Goal: Task Accomplishment & Management: Use online tool/utility

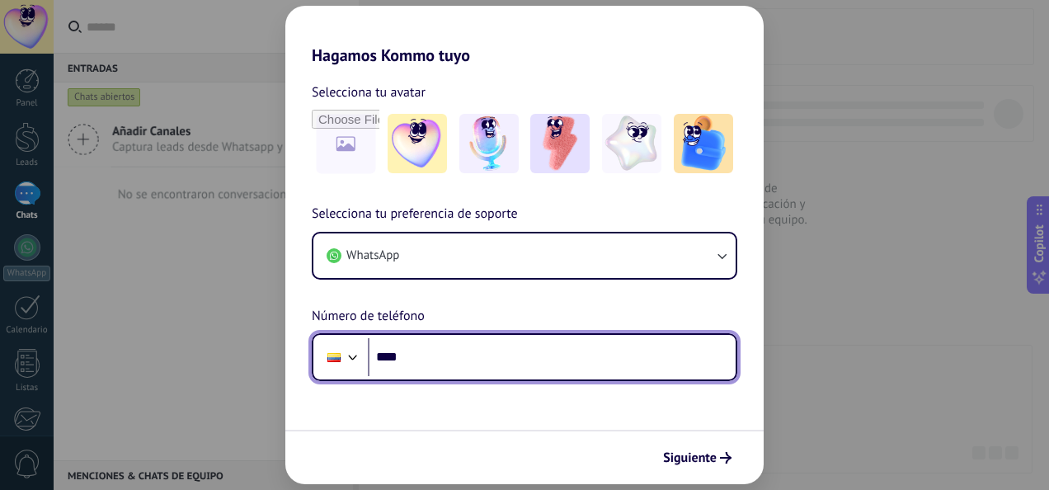
click at [553, 353] on input "****" at bounding box center [552, 357] width 368 height 38
type input "**********"
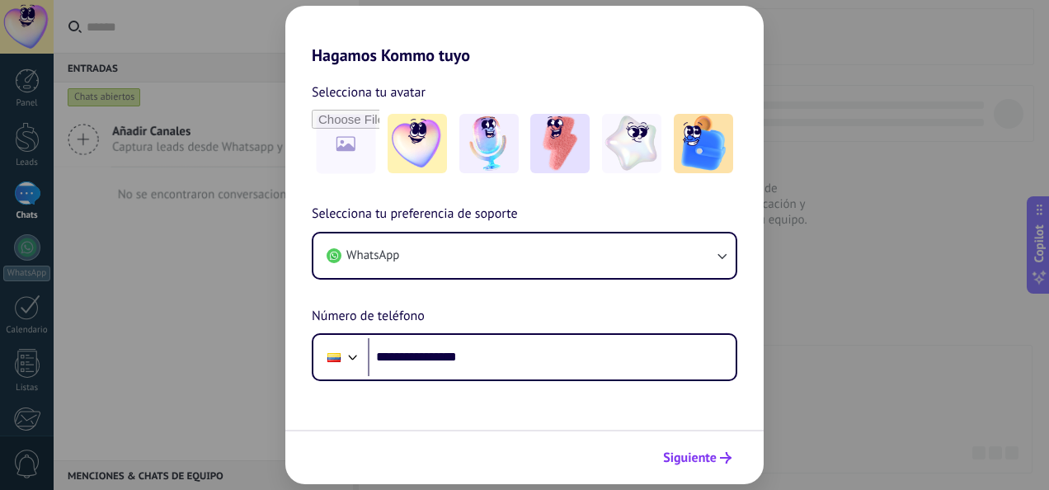
click at [697, 462] on span "Siguiente" at bounding box center [690, 458] width 54 height 12
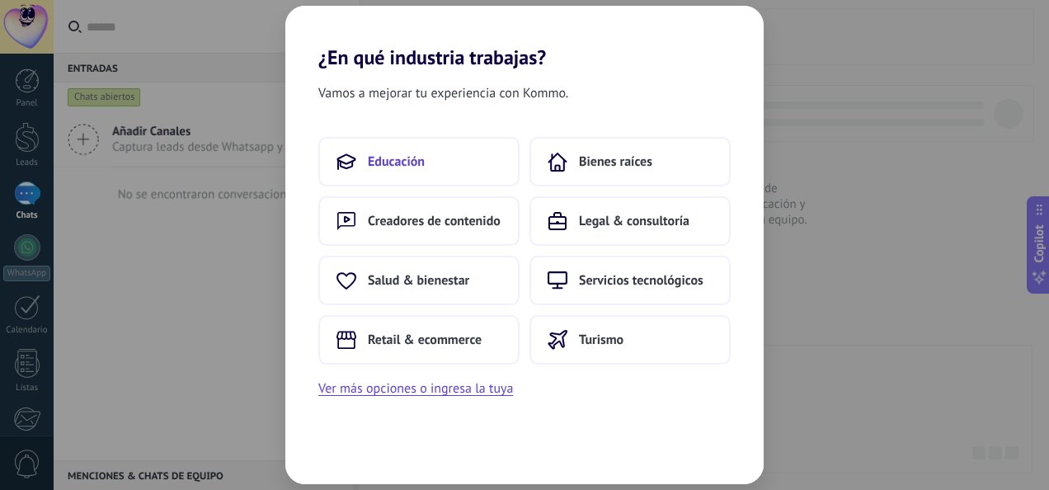
click at [410, 167] on span "Educación" at bounding box center [396, 161] width 57 height 16
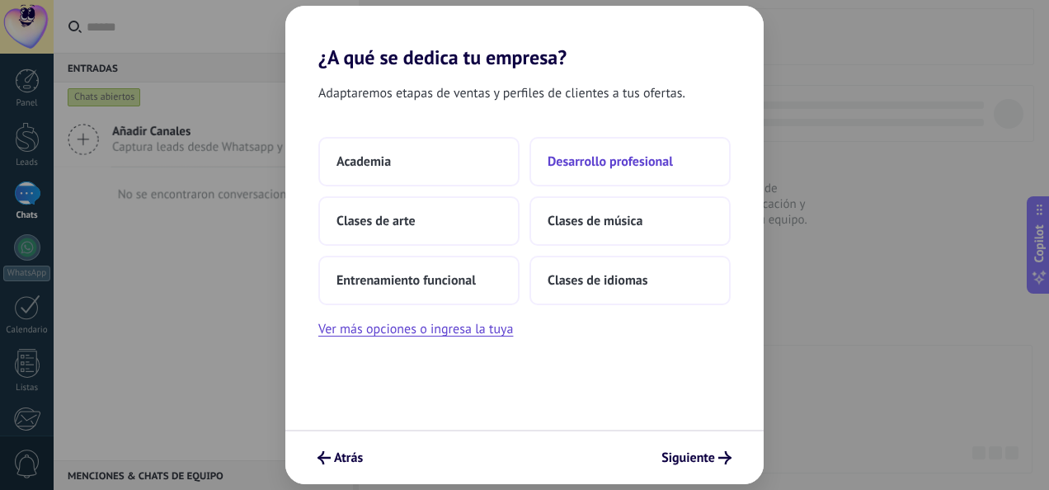
click at [638, 157] on span "Desarrollo profesional" at bounding box center [609, 161] width 125 height 16
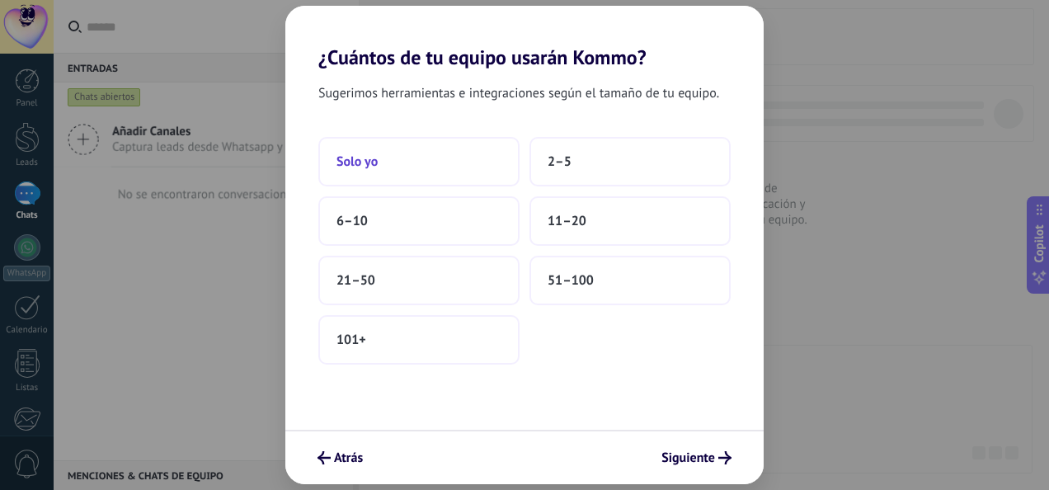
click at [397, 155] on button "Solo yo" at bounding box center [418, 161] width 201 height 49
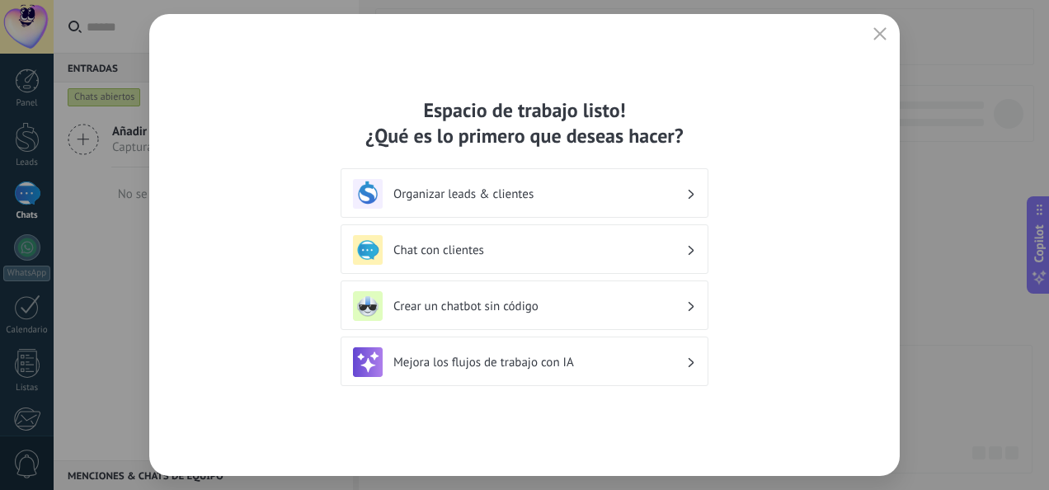
click at [470, 199] on h3 "Organizar leads & clientes" at bounding box center [539, 194] width 293 height 16
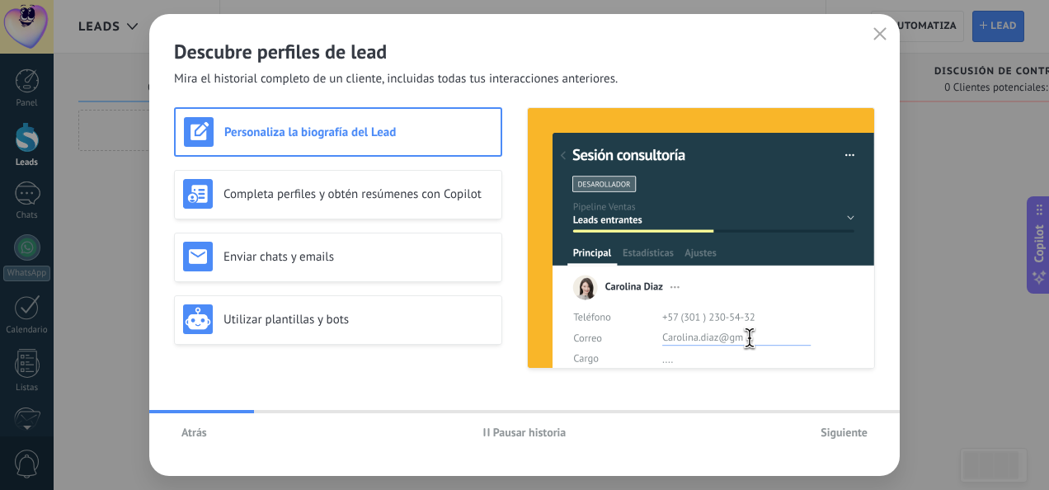
click at [840, 433] on span "Siguiente" at bounding box center [843, 432] width 47 height 12
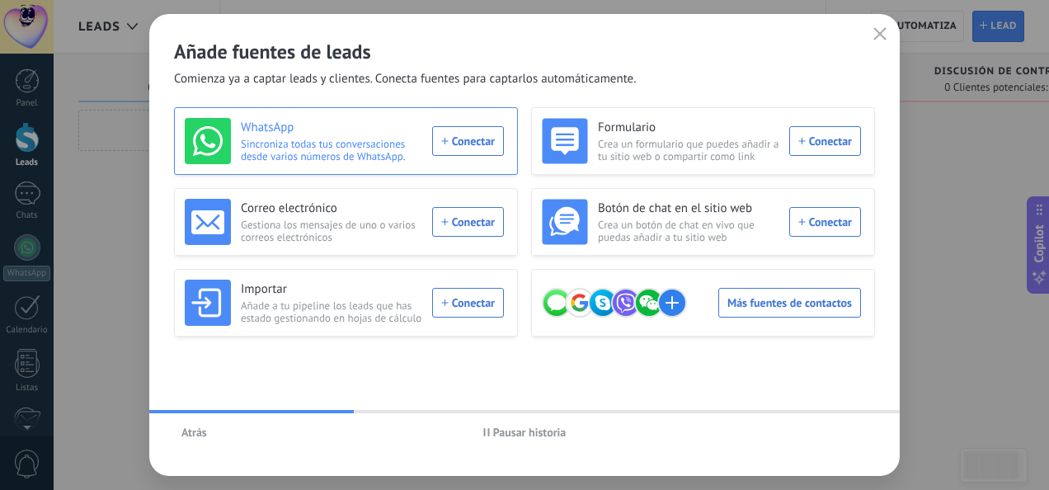
click at [454, 139] on div "WhatsApp Sincroniza todas tus conversaciones desde varios números de WhatsApp. …" at bounding box center [344, 141] width 319 height 46
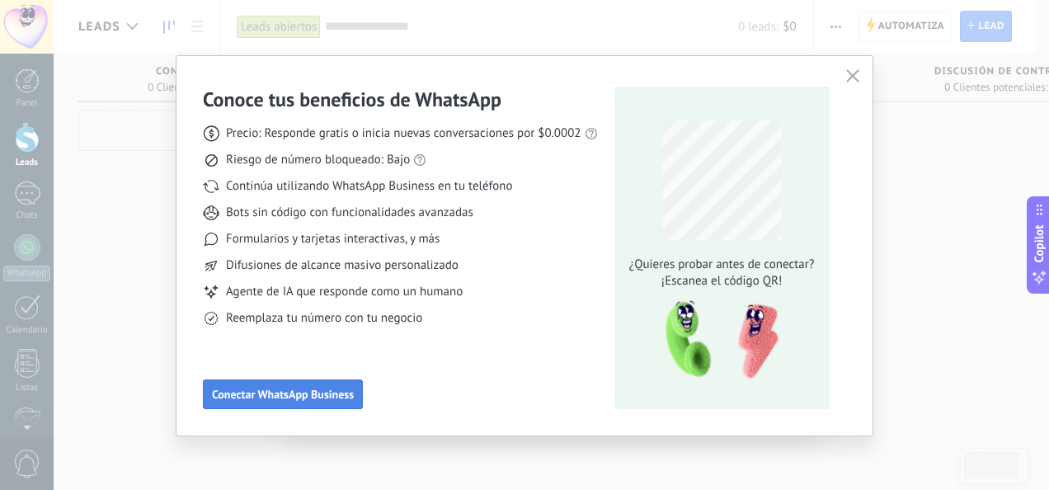
click at [283, 397] on span "Conectar WhatsApp Business" at bounding box center [283, 394] width 142 height 12
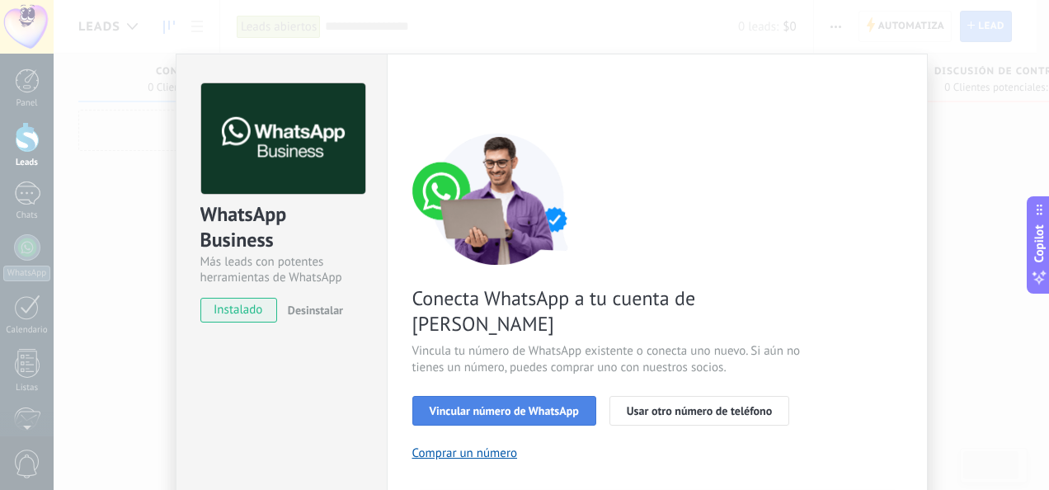
click at [526, 396] on button "Vincular número de WhatsApp" at bounding box center [504, 411] width 184 height 30
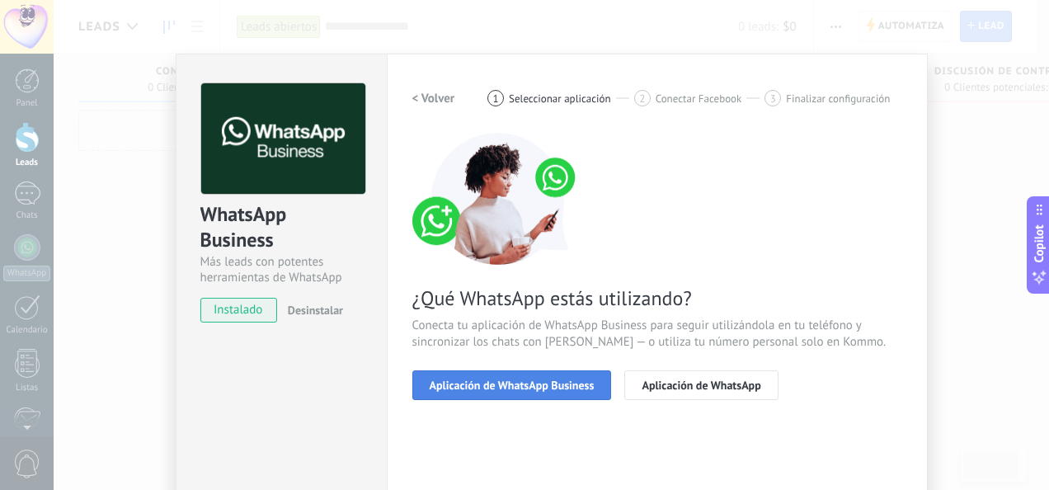
click at [561, 386] on span "Aplicación de WhatsApp Business" at bounding box center [512, 385] width 165 height 12
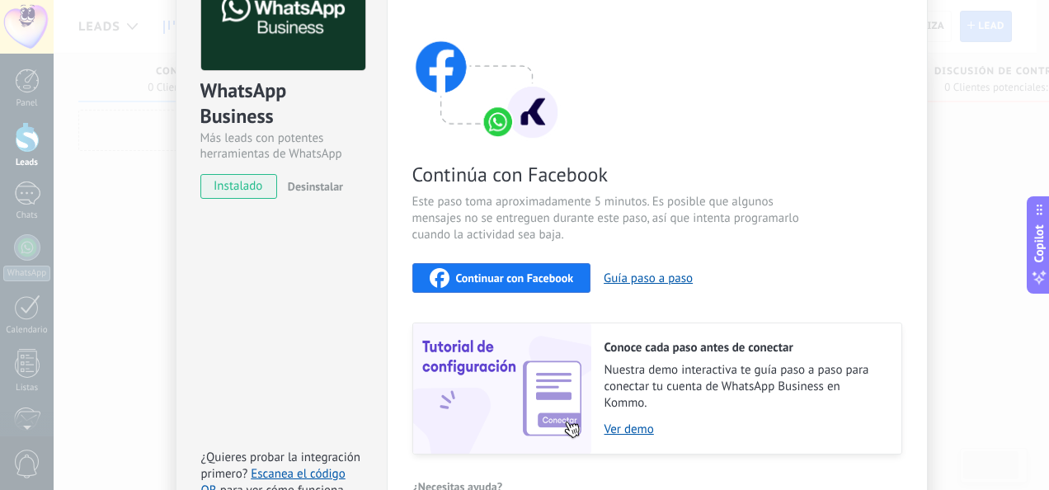
scroll to position [57, 0]
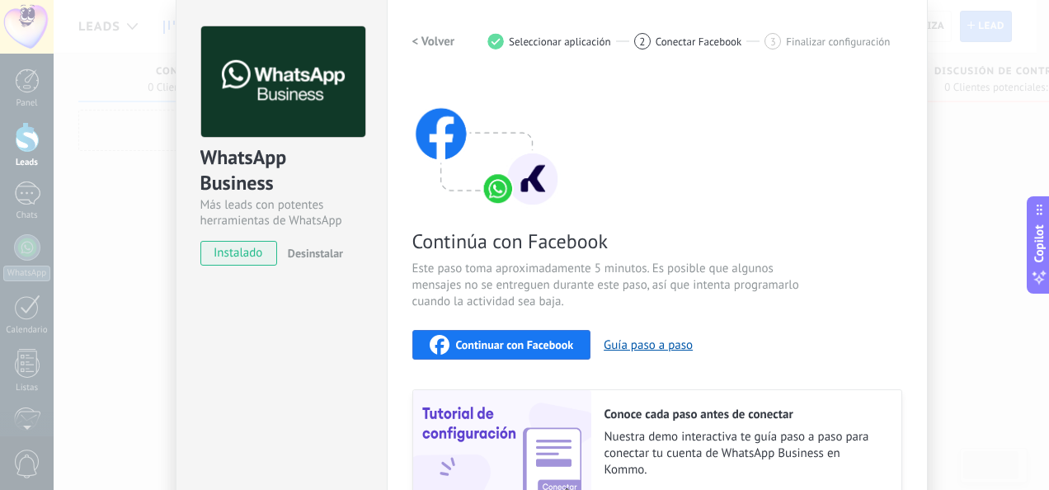
click at [534, 347] on span "Continuar con Facebook" at bounding box center [515, 345] width 118 height 12
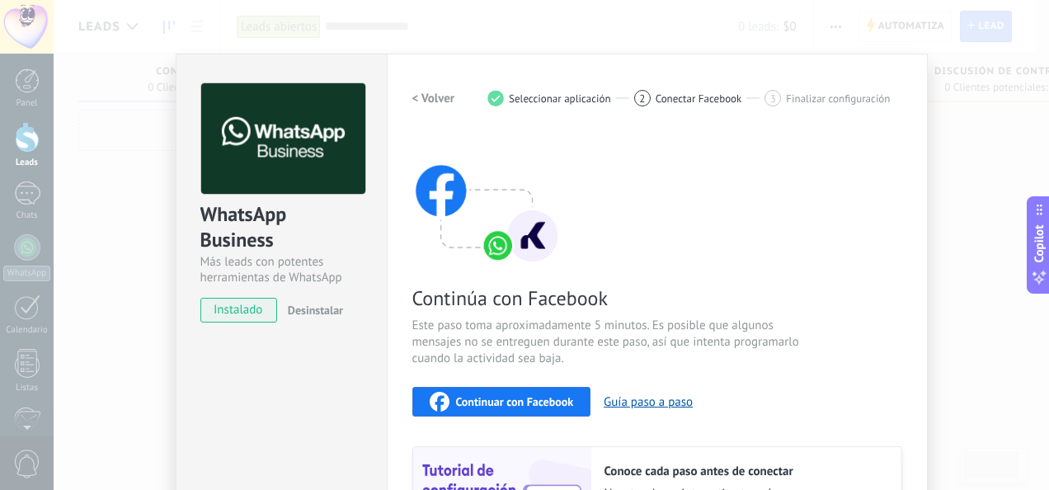
scroll to position [0, 0]
click at [633, 394] on button "Guía paso a paso" at bounding box center [647, 402] width 89 height 16
click at [483, 396] on span "Continuar con Facebook" at bounding box center [515, 402] width 118 height 12
